Goal: Information Seeking & Learning: Learn about a topic

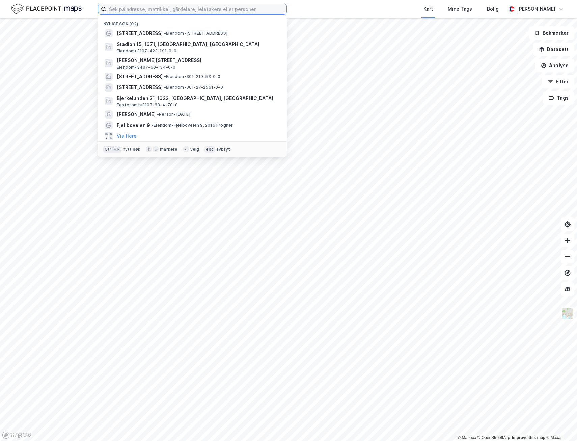
click at [130, 12] on input at bounding box center [196, 9] width 180 height 10
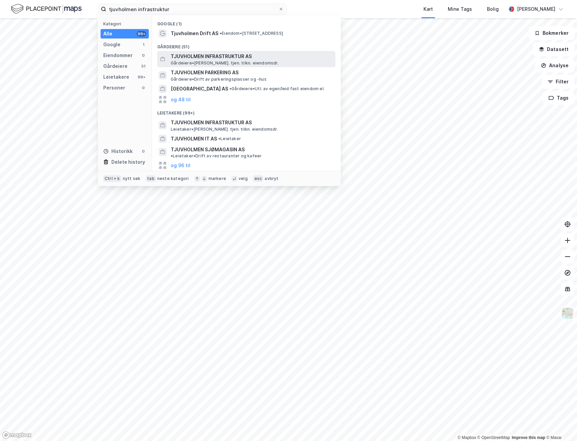
click at [219, 57] on span "TJUVHOLMEN INFRASTRUKTUR AS" at bounding box center [252, 56] width 162 height 8
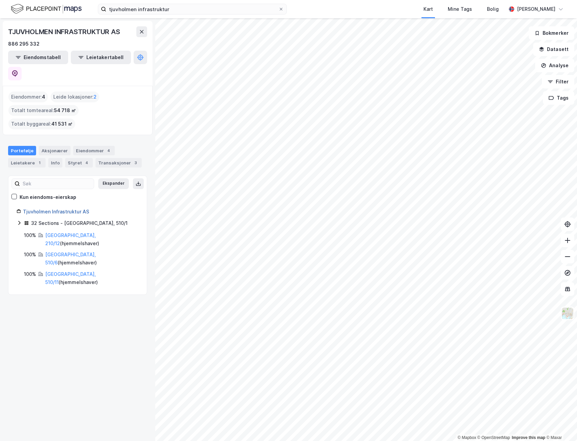
click at [60, 208] on link "Tjuvholmen Infrastruktur AS" at bounding box center [56, 211] width 66 height 6
click at [20, 220] on icon at bounding box center [19, 222] width 5 height 5
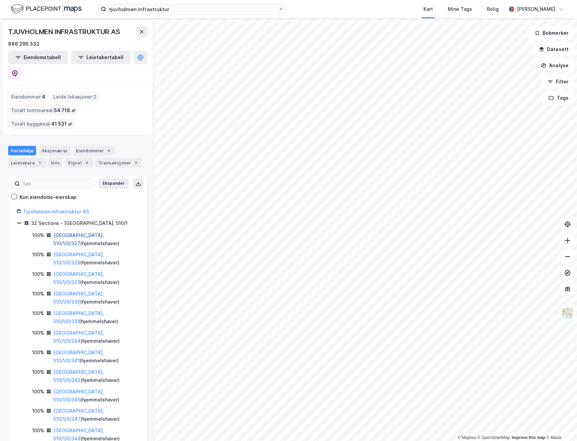
click at [77, 232] on link "[GEOGRAPHIC_DATA], 510/1/0/327" at bounding box center [78, 239] width 51 height 14
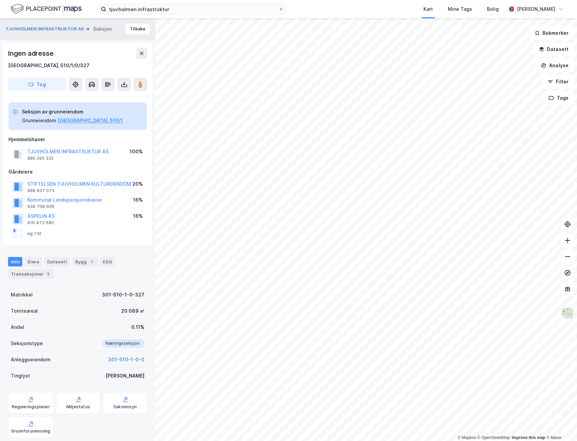
click at [0, 0] on button "og 1 til" at bounding box center [0, 0] width 0 height 0
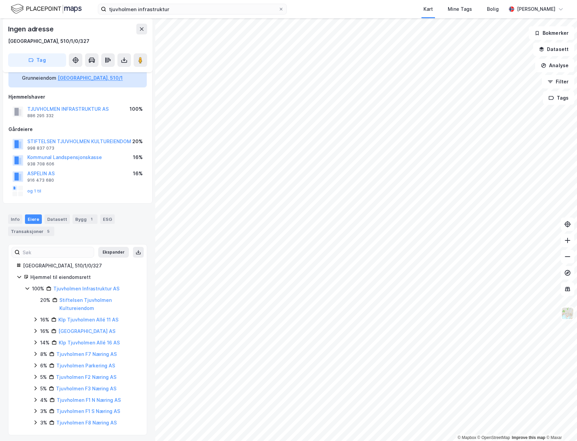
scroll to position [45, 0]
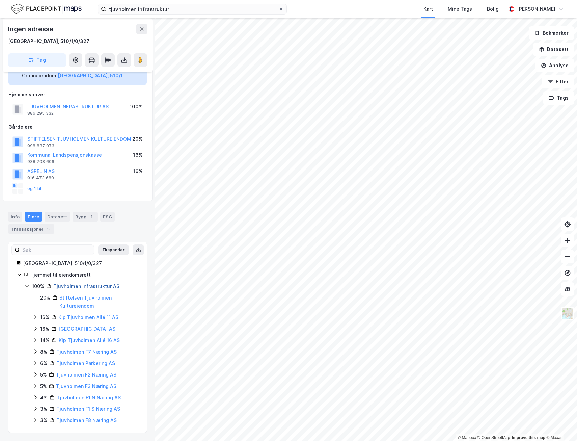
click at [81, 285] on link "Tjuvholmen Infrastruktur AS" at bounding box center [86, 286] width 66 height 6
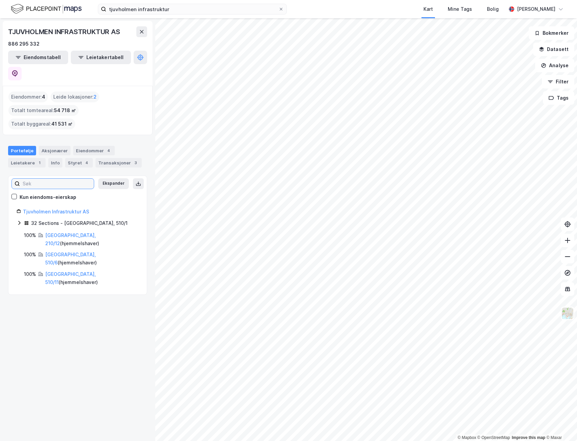
click at [43, 178] on input at bounding box center [57, 183] width 74 height 10
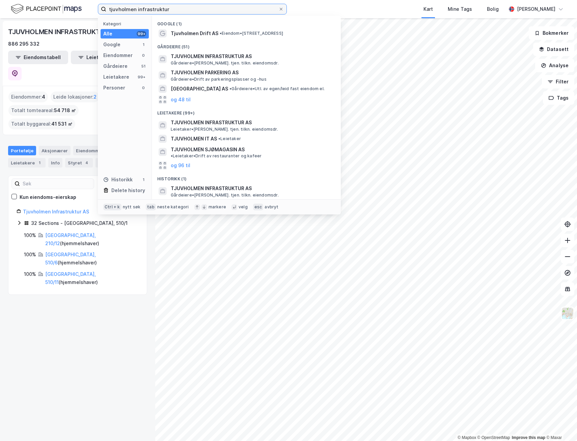
click at [173, 7] on input "tjuvholmen infrastruktur" at bounding box center [192, 9] width 172 height 10
drag, startPoint x: 179, startPoint y: 8, endPoint x: 137, endPoint y: 7, distance: 41.5
click at [137, 7] on input "tjuvholmen infrastruktur" at bounding box center [192, 9] width 172 height 10
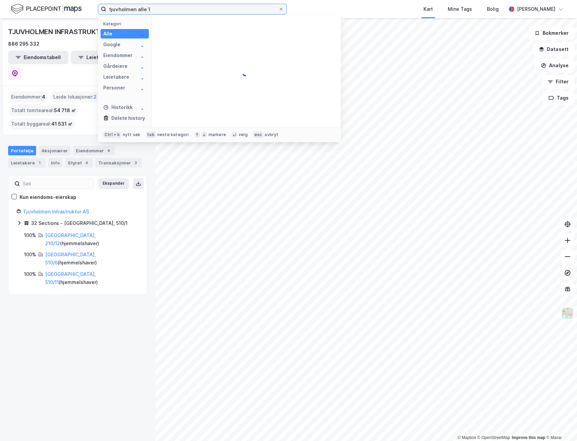
type input "tjuvholmen alle 1"
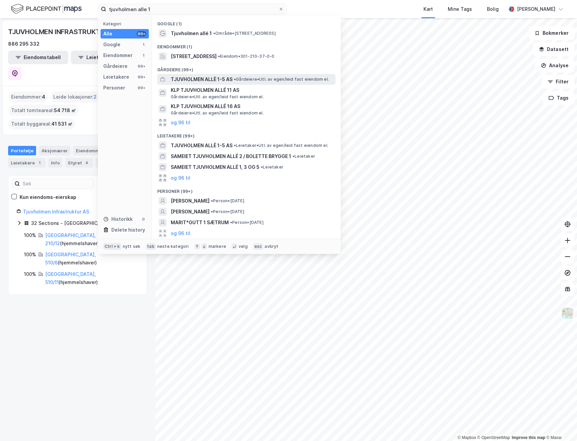
click at [194, 79] on span "TJUVHOLMEN ALLÈ 1-5 AS" at bounding box center [202, 79] width 62 height 8
